Goal: Task Accomplishment & Management: Manage account settings

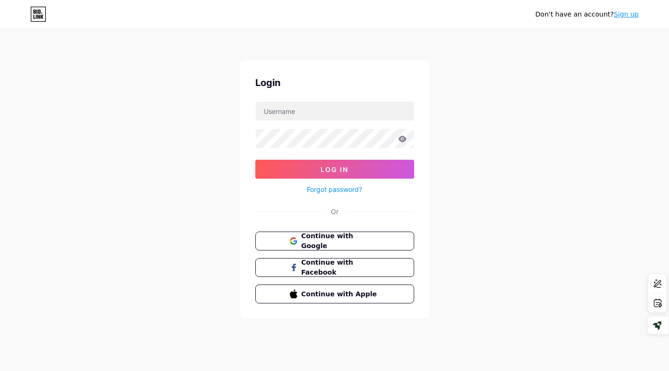
drag, startPoint x: 0, startPoint y: 0, endPoint x: 344, endPoint y: 96, distance: 357.0
click at [344, 96] on div "Login Log In Forgot password? Or Continue with Google Continue with Facebook Co…" at bounding box center [334, 190] width 189 height 258
click at [338, 121] on div at bounding box center [334, 111] width 159 height 20
click at [338, 114] on input "text" at bounding box center [335, 111] width 158 height 19
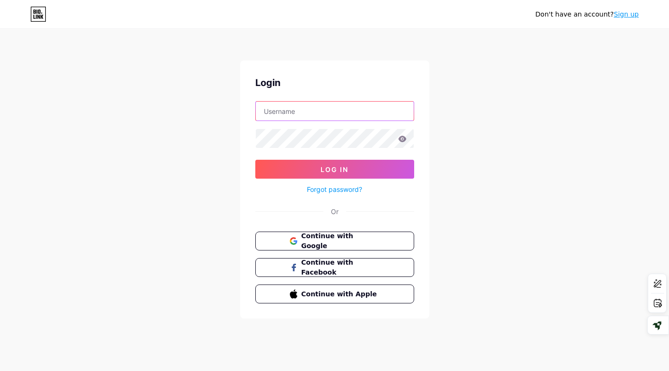
type input "[PERSON_NAME][EMAIL_ADDRESS][DOMAIN_NAME]"
click at [335, 235] on button "Continue with Google" at bounding box center [334, 241] width 161 height 19
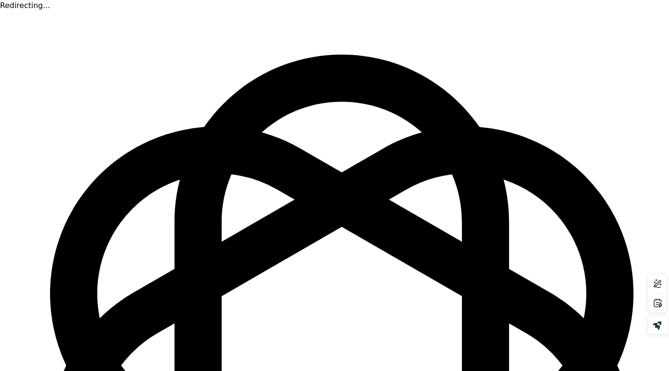
scroll to position [149, 0]
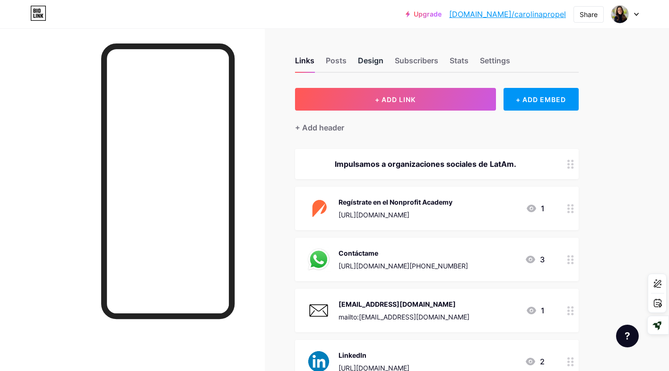
click at [369, 61] on div "Design" at bounding box center [371, 63] width 26 height 17
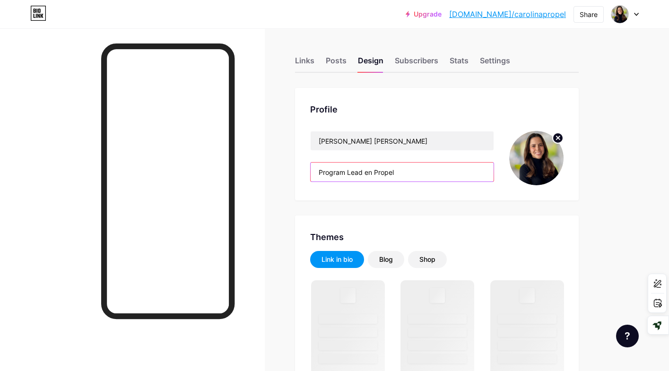
click at [358, 175] on input "Program Lead en Propel" at bounding box center [402, 172] width 183 height 19
type textarea "Lead"
click at [358, 175] on input "Program Lead en Propel" at bounding box center [402, 172] width 183 height 19
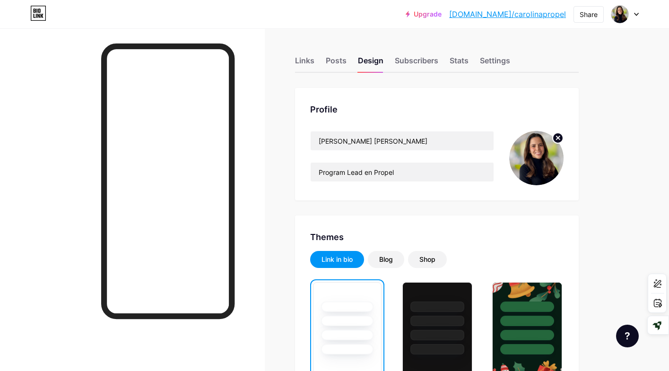
click at [524, 16] on link "bio.link/carolinapropel" at bounding box center [507, 14] width 117 height 11
